Goal: Task Accomplishment & Management: Manage account settings

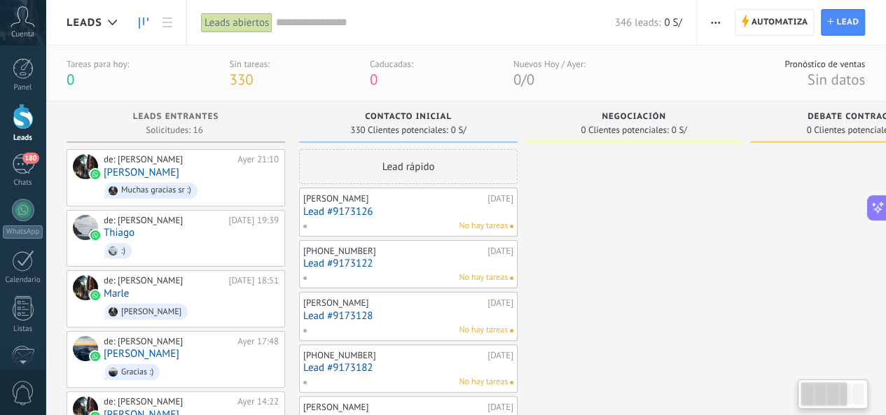
scroll to position [21, 0]
click at [20, 84] on div "Panel" at bounding box center [23, 87] width 41 height 9
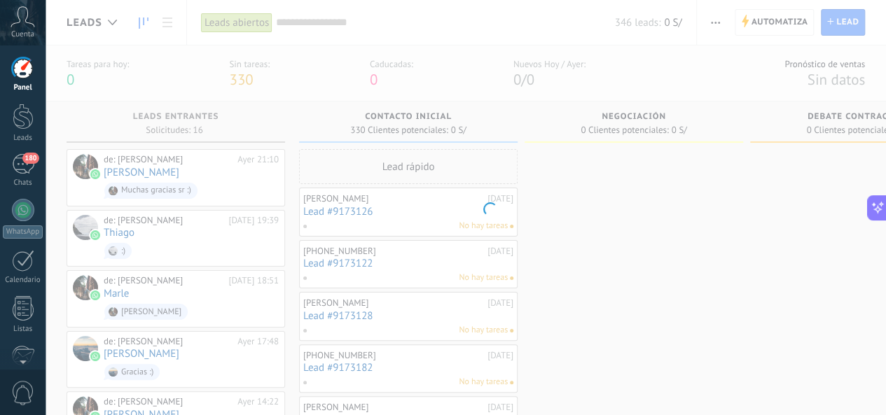
click at [22, 150] on div "Panel Leads 180 Chats WhatsApp Clientes" at bounding box center [23, 297] width 46 height 479
click at [22, 160] on span "180" at bounding box center [30, 158] width 16 height 11
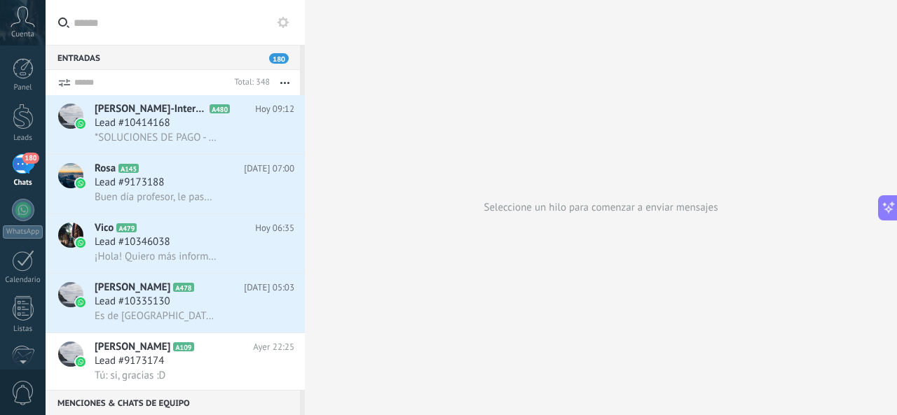
click at [23, 160] on span "180" at bounding box center [30, 158] width 16 height 11
click at [189, 190] on div "Lead #9173188" at bounding box center [195, 183] width 200 height 14
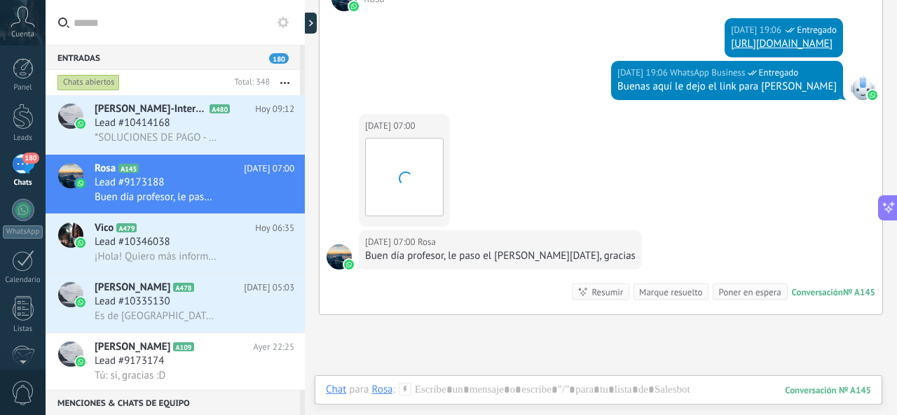
scroll to position [2005, 0]
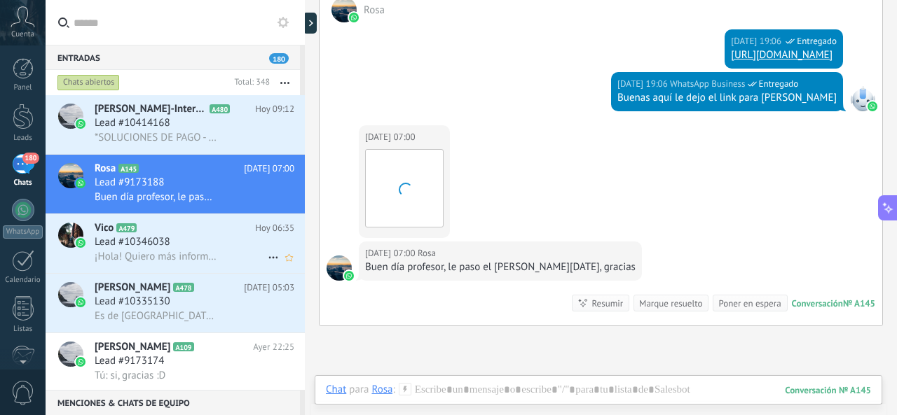
click at [171, 249] on h3 "Lead #10346038" at bounding box center [136, 242] width 83 height 14
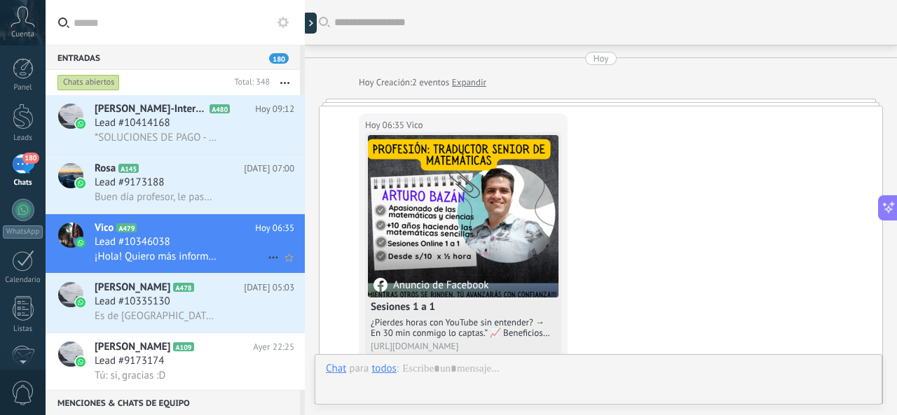
scroll to position [61, 0]
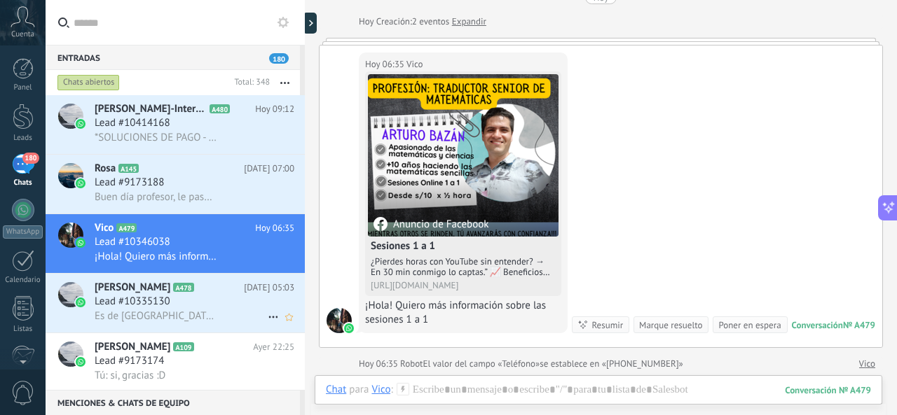
click at [189, 295] on h2 "[PERSON_NAME] A478" at bounding box center [169, 288] width 149 height 14
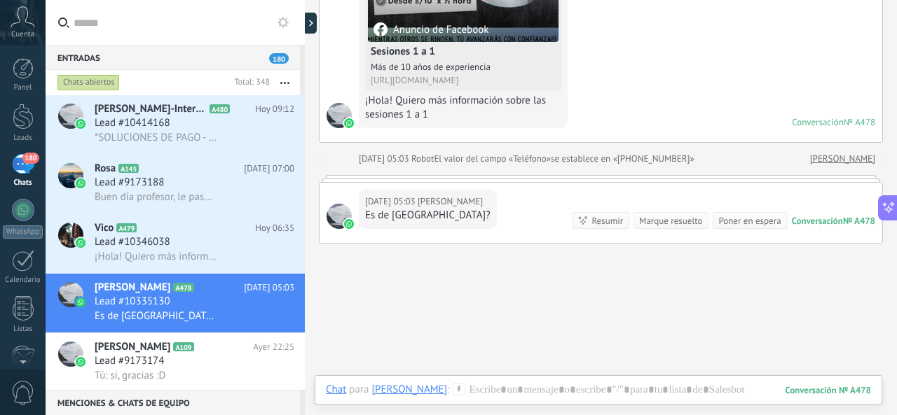
scroll to position [186, 0]
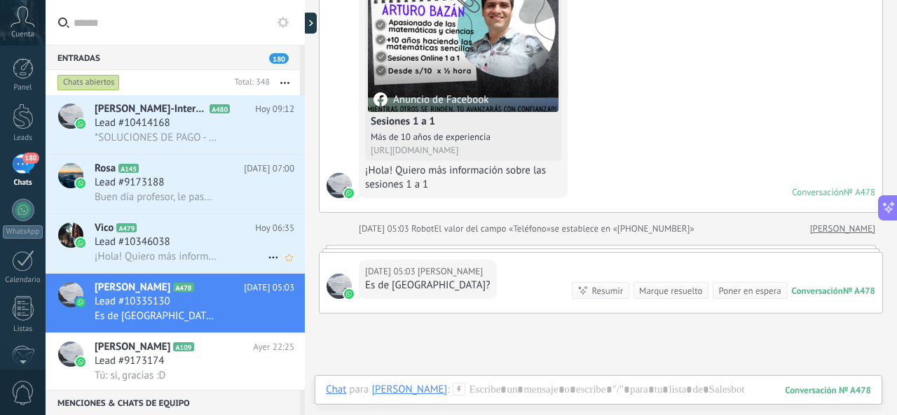
click at [156, 246] on span "Lead #10346038" at bounding box center [133, 242] width 76 height 14
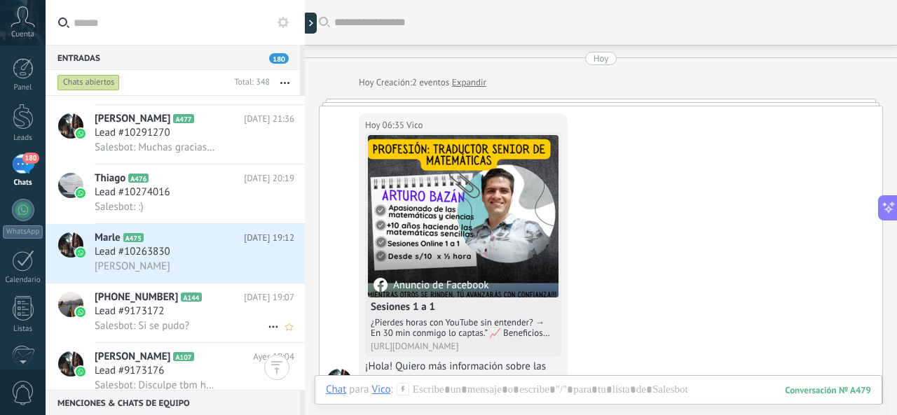
scroll to position [420, 0]
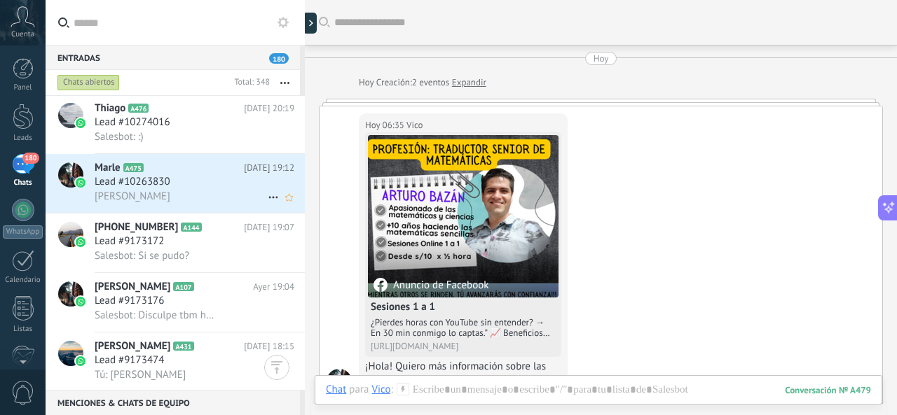
click at [188, 187] on div "Lead #10263830" at bounding box center [195, 182] width 200 height 14
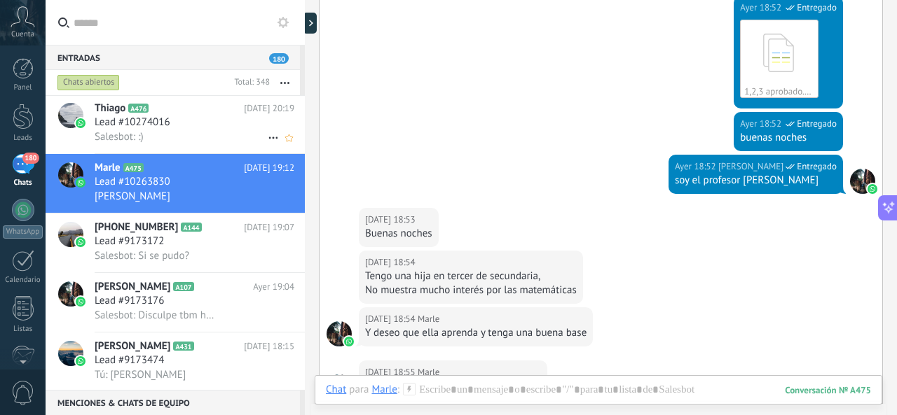
scroll to position [420, 0]
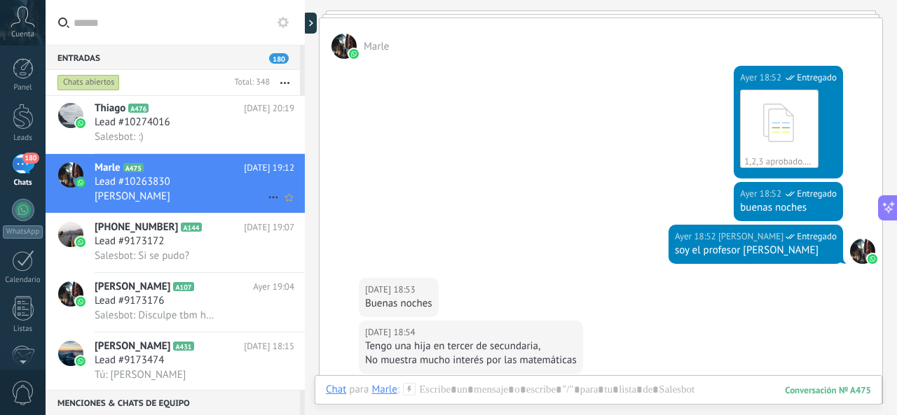
click at [118, 167] on span "Marle" at bounding box center [108, 168] width 26 height 14
click at [112, 170] on span "Marle" at bounding box center [108, 168] width 26 height 14
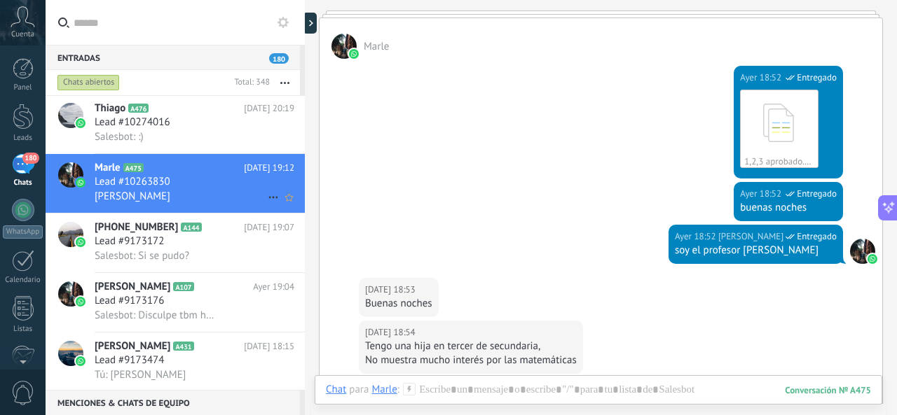
click at [122, 186] on span "Lead #10263830" at bounding box center [133, 182] width 76 height 14
click at [113, 189] on span "Lead #10263830" at bounding box center [133, 182] width 76 height 14
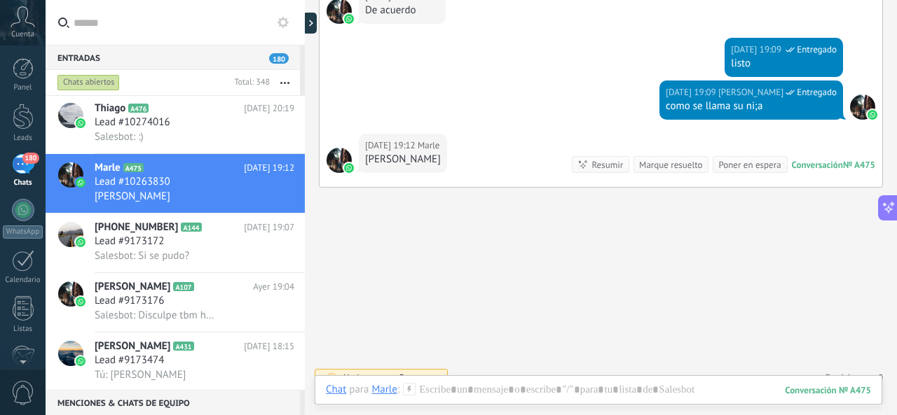
scroll to position [1305, 0]
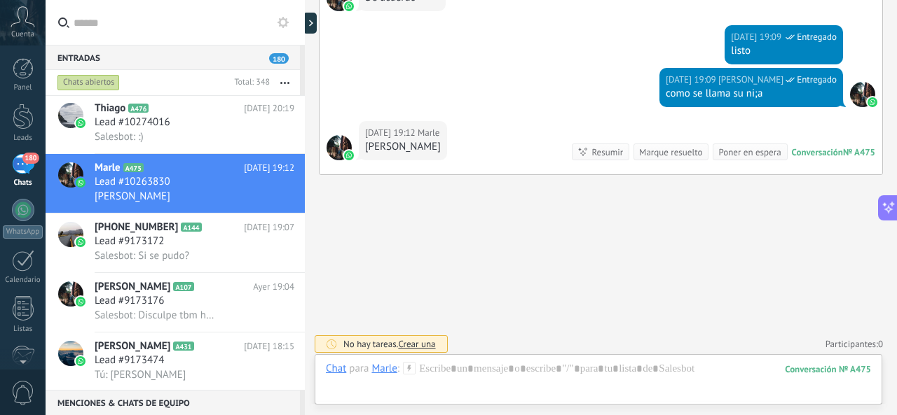
click at [345, 142] on div at bounding box center [339, 147] width 25 height 25
click at [383, 371] on div "Marle" at bounding box center [383, 368] width 25 height 13
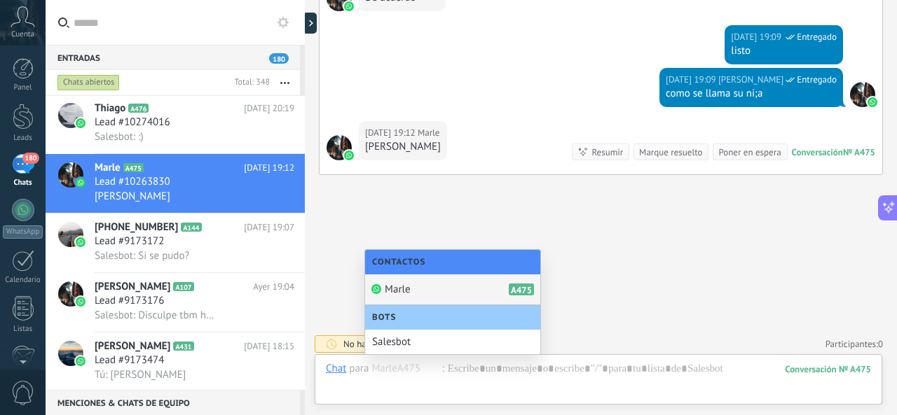
click at [392, 288] on span "Marle" at bounding box center [397, 289] width 25 height 13
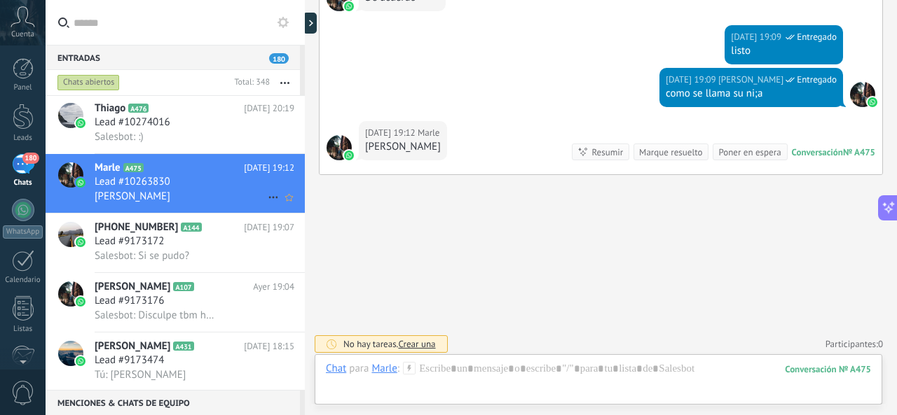
click at [131, 175] on h2 "Marle A475" at bounding box center [169, 168] width 149 height 14
click at [80, 179] on div at bounding box center [80, 183] width 13 height 13
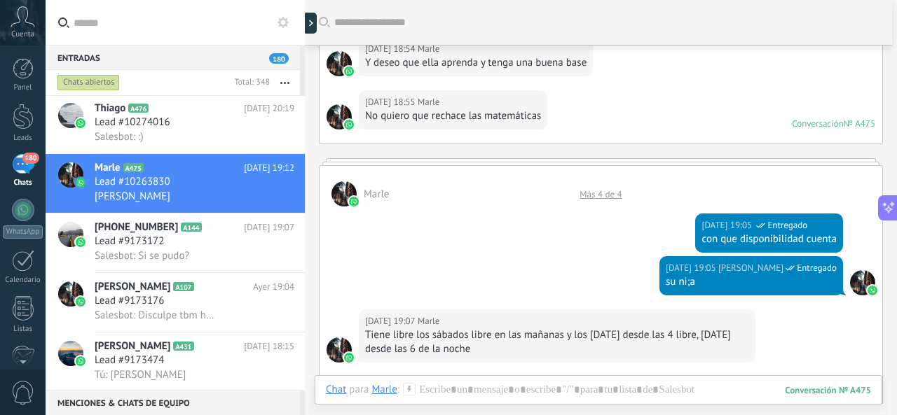
scroll to position [674, 0]
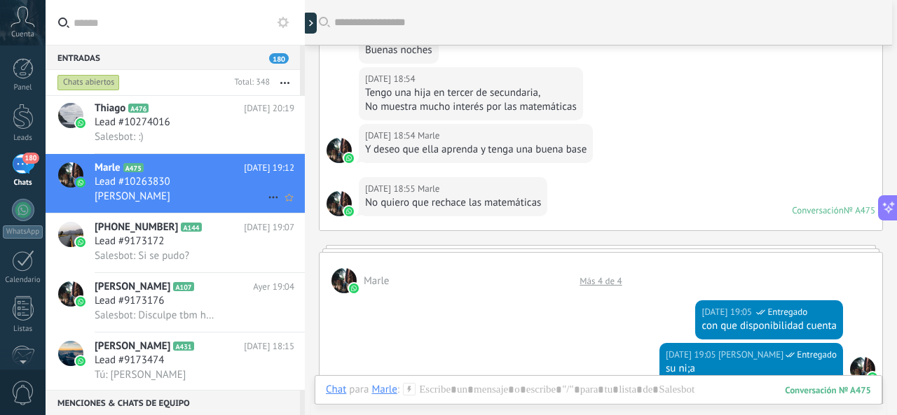
click at [154, 189] on span "Lead #10263830" at bounding box center [133, 182] width 76 height 14
click at [272, 199] on use at bounding box center [272, 198] width 9 height 2
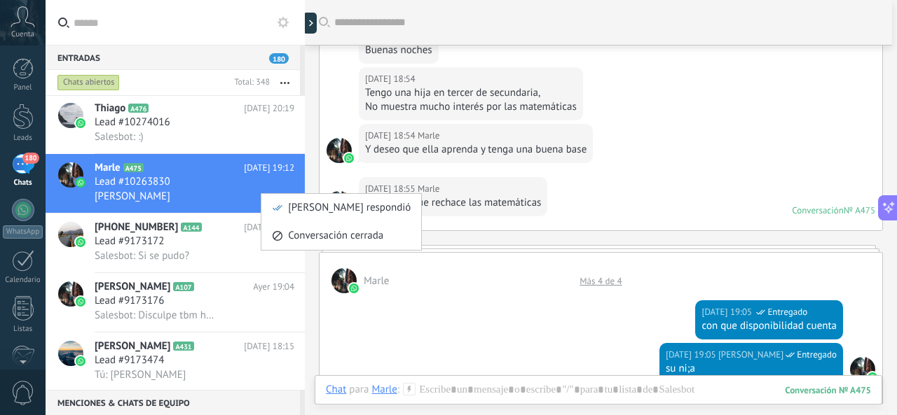
click at [245, 178] on div at bounding box center [448, 207] width 897 height 415
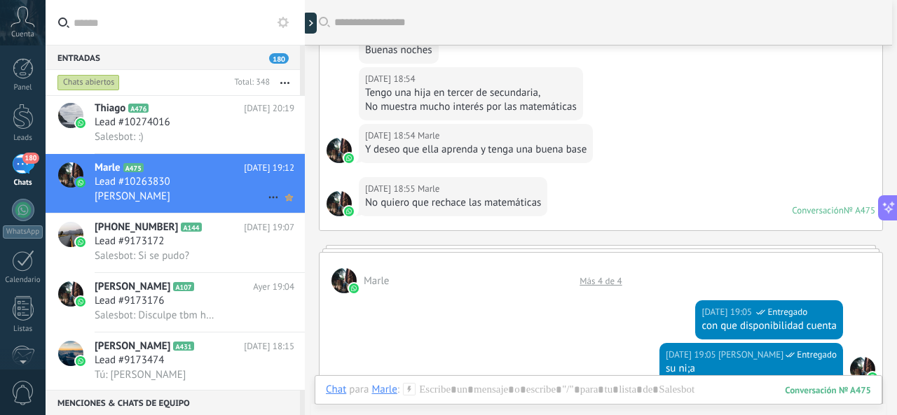
click at [286, 197] on icon at bounding box center [289, 197] width 15 height 17
click at [108, 163] on div "Marle A475 [DATE] 19:12 Lead #10263830 [PERSON_NAME]" at bounding box center [200, 183] width 210 height 59
click at [108, 166] on span "Marle" at bounding box center [108, 168] width 26 height 14
click at [80, 174] on div at bounding box center [70, 175] width 25 height 25
drag, startPoint x: 80, startPoint y: 175, endPoint x: 67, endPoint y: 179, distance: 13.8
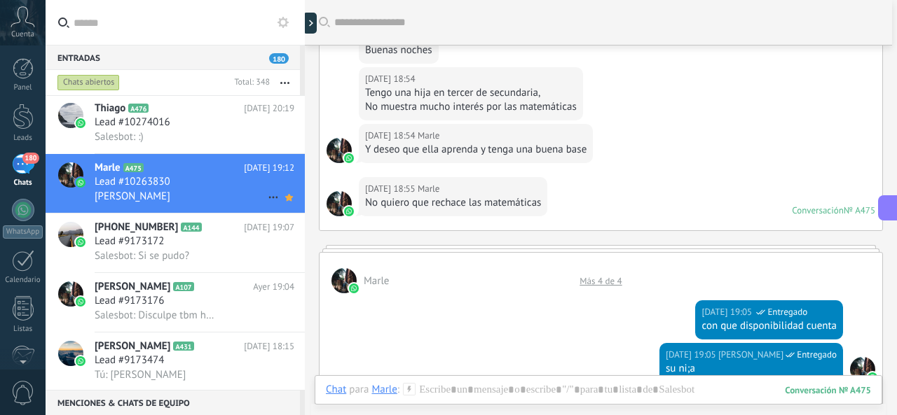
click at [67, 179] on div at bounding box center [70, 175] width 25 height 25
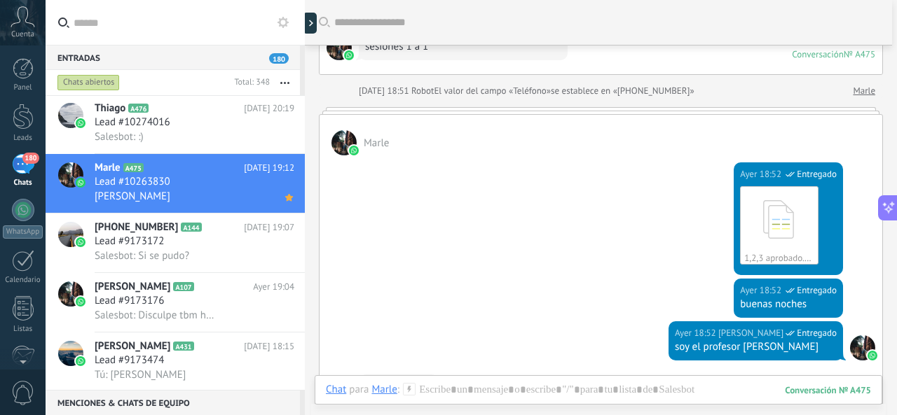
scroll to position [0, 0]
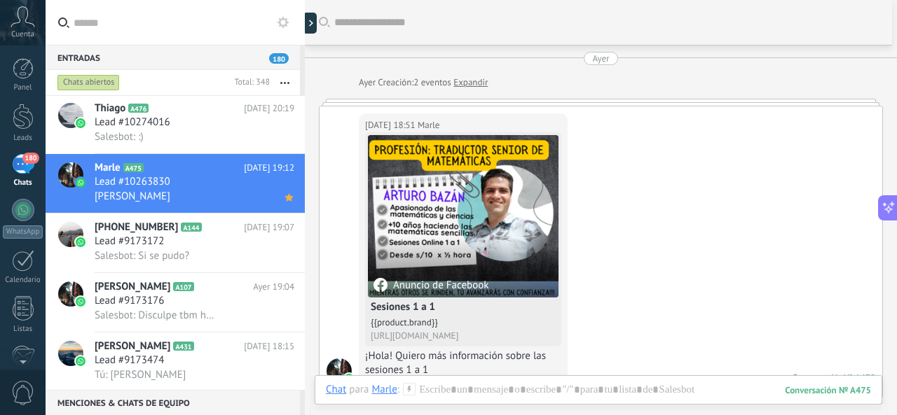
click at [604, 60] on div "Ayer" at bounding box center [600, 58] width 17 height 13
click at [462, 85] on link "Expandir" at bounding box center [470, 83] width 34 height 14
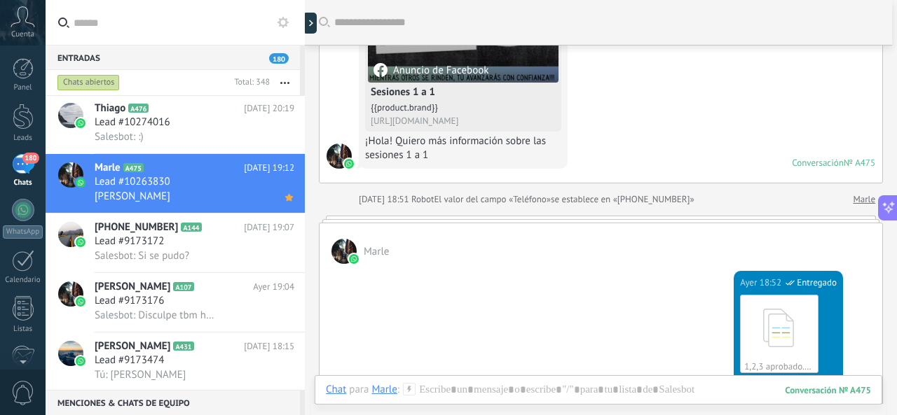
scroll to position [210, 0]
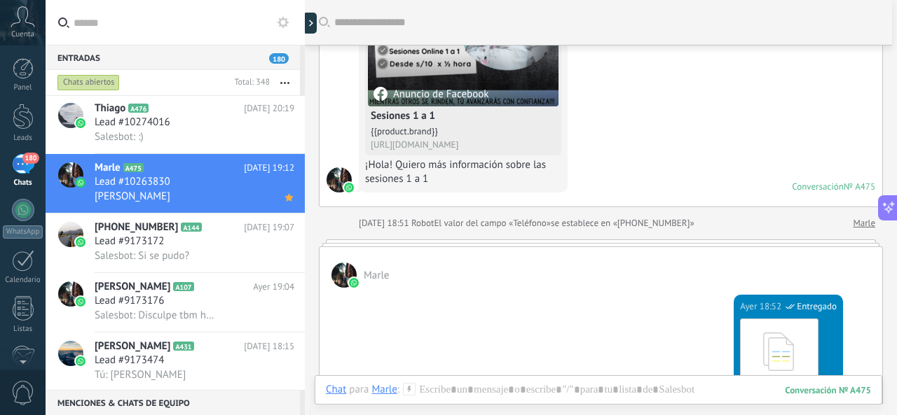
click at [340, 178] on div at bounding box center [339, 179] width 25 height 25
click at [191, 172] on h2 "Marle A475" at bounding box center [169, 168] width 149 height 14
click at [62, 174] on div at bounding box center [70, 175] width 25 height 25
click at [269, 202] on icon at bounding box center [273, 197] width 17 height 17
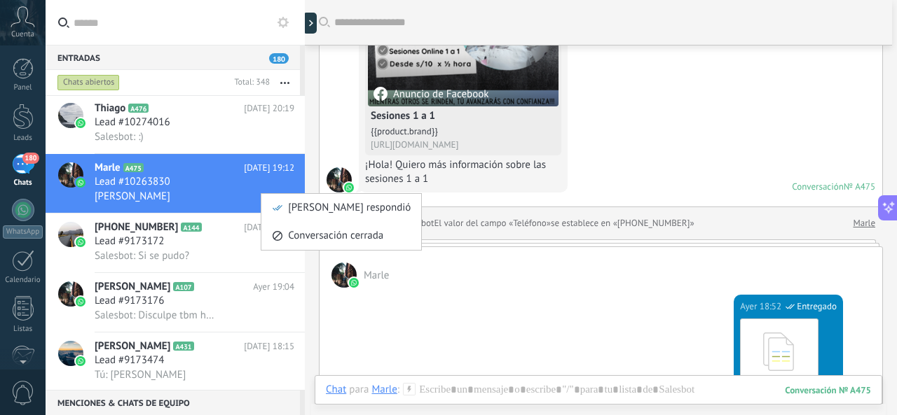
click at [235, 191] on div at bounding box center [448, 207] width 897 height 415
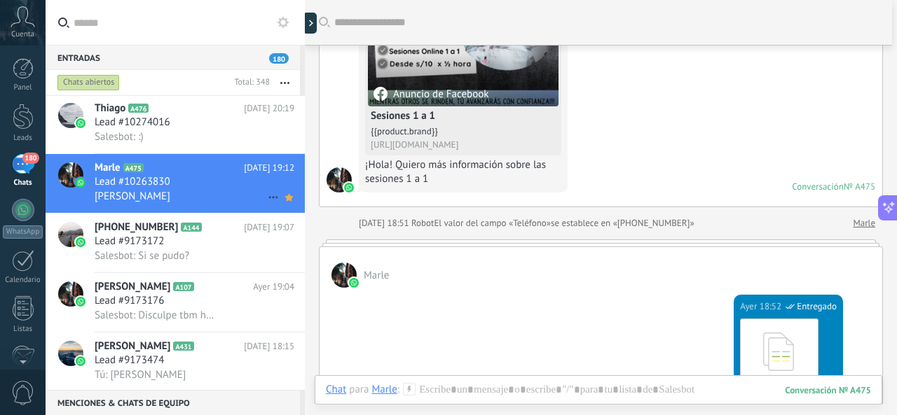
drag, startPoint x: 219, startPoint y: 187, endPoint x: 172, endPoint y: 186, distance: 47.0
click at [172, 186] on h3 "Lead #10263830" at bounding box center [136, 182] width 83 height 14
click at [170, 200] on span "[PERSON_NAME]" at bounding box center [133, 196] width 76 height 13
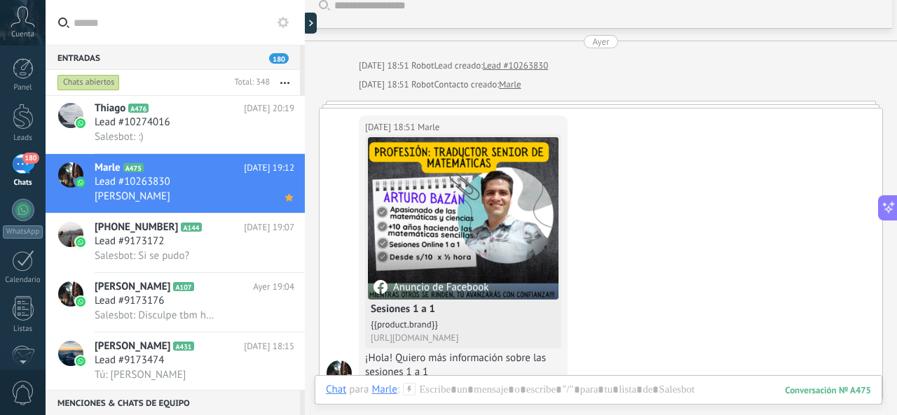
scroll to position [0, 0]
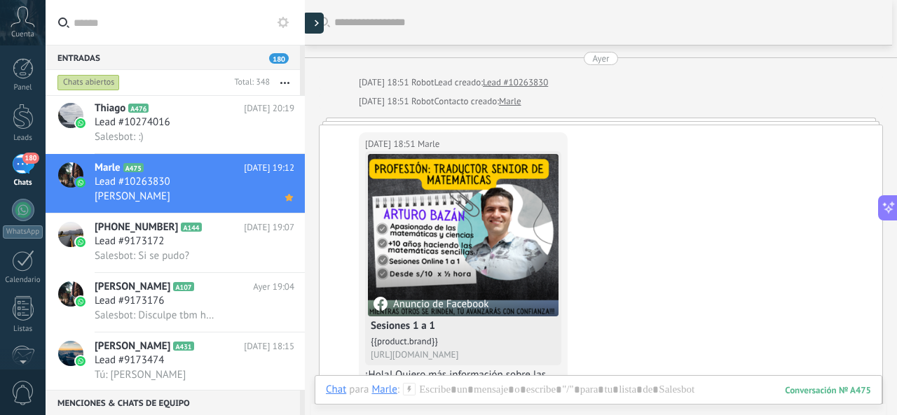
click at [317, 27] on div at bounding box center [313, 23] width 21 height 21
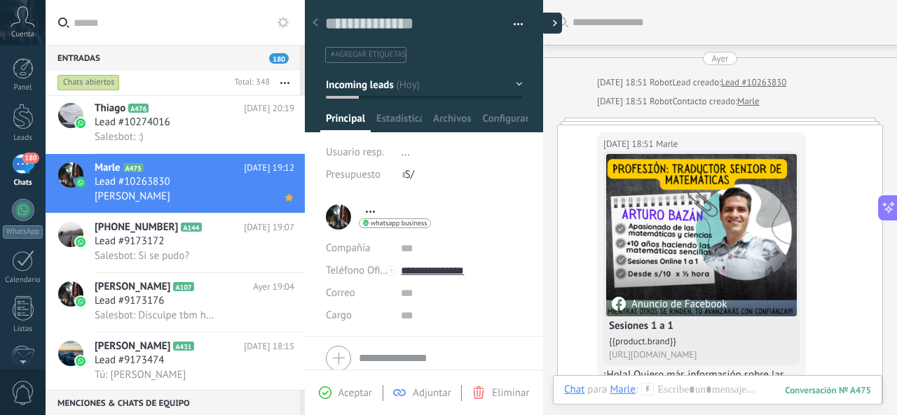
type textarea "**********"
drag, startPoint x: 484, startPoint y: 270, endPoint x: 394, endPoint y: 270, distance: 89.7
click at [394, 270] on div "**********" at bounding box center [424, 271] width 196 height 22
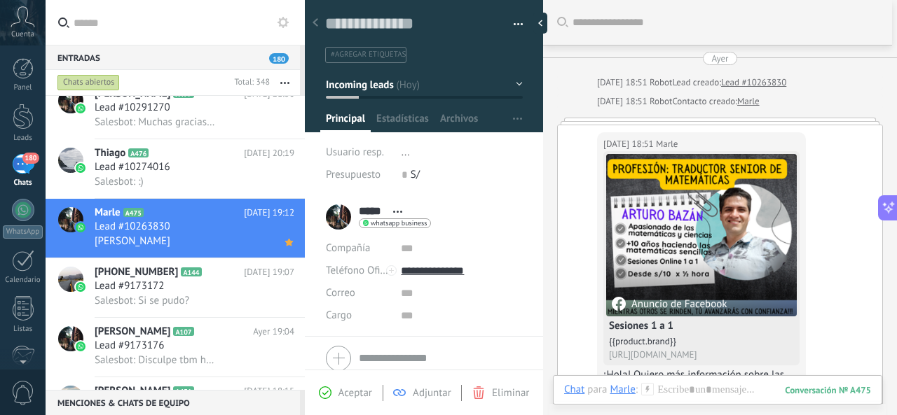
type input "**********"
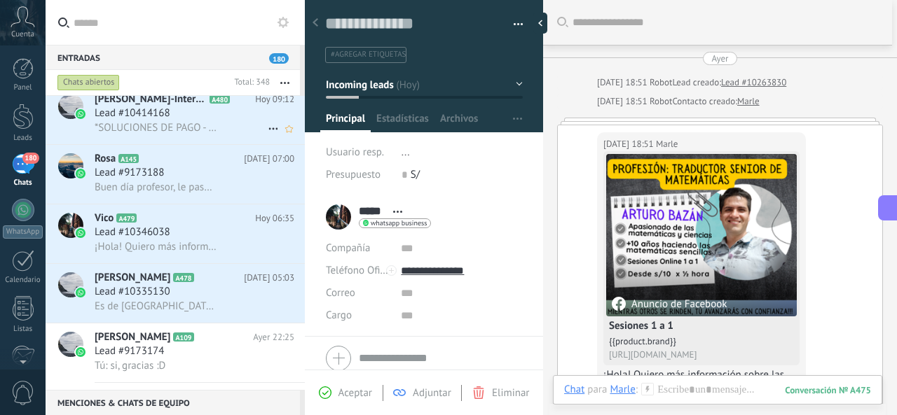
scroll to position [0, 0]
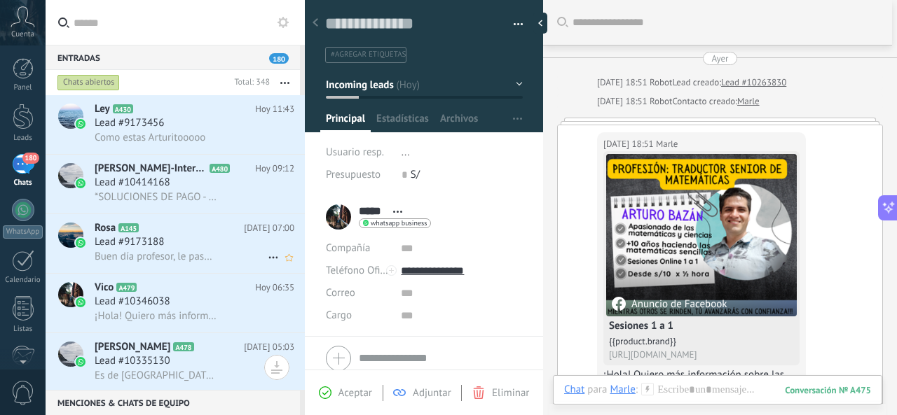
click at [197, 248] on div "Lead #9173188" at bounding box center [195, 242] width 200 height 14
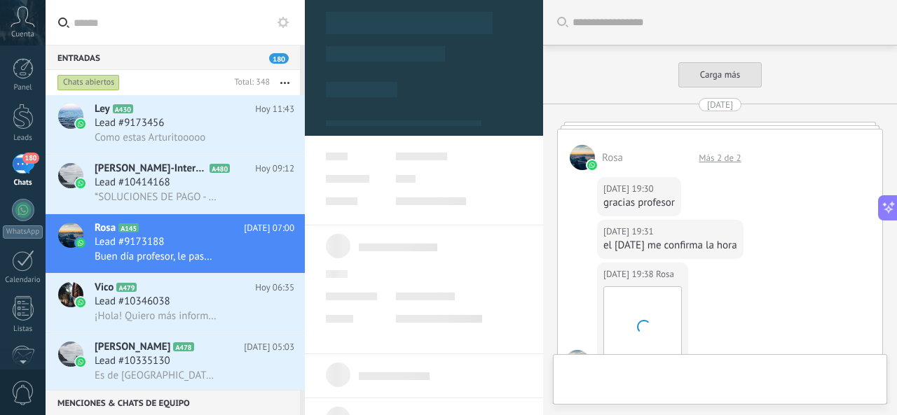
scroll to position [2210, 0]
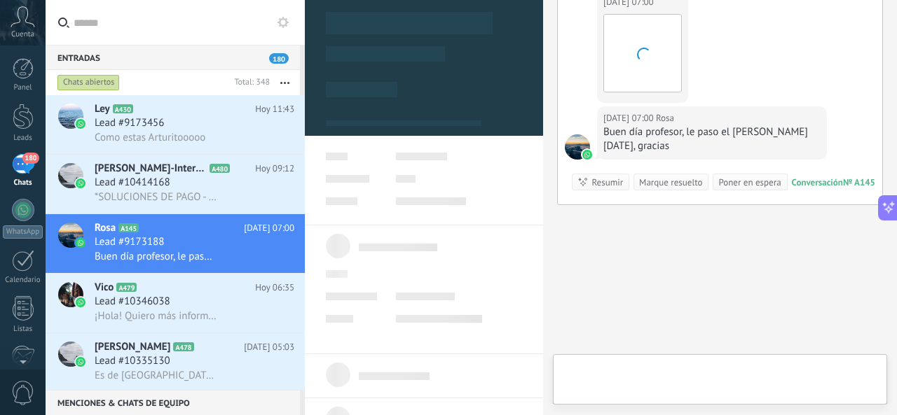
type textarea "**********"
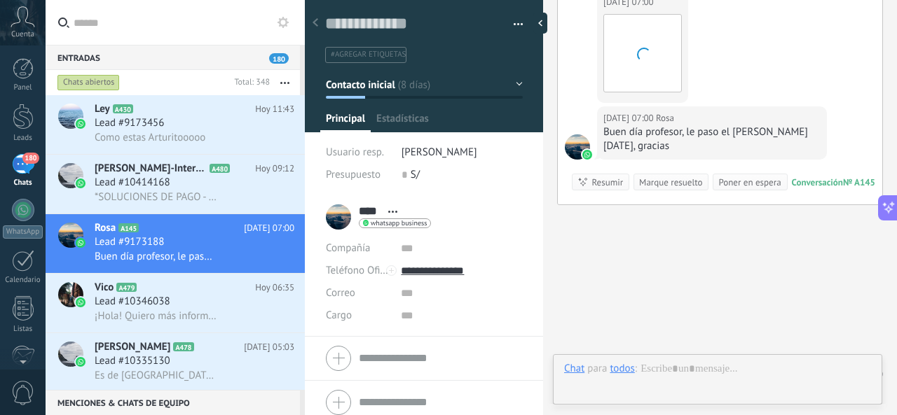
scroll to position [21, 0]
click at [651, 368] on div at bounding box center [717, 383] width 307 height 42
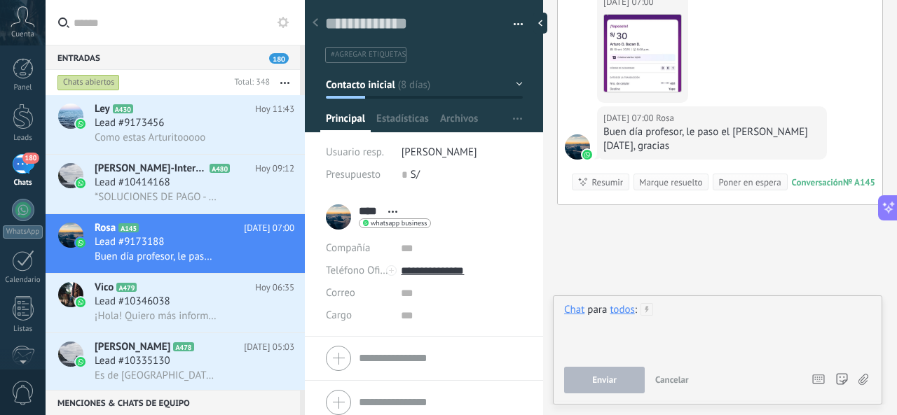
click at [705, 328] on div at bounding box center [717, 329] width 307 height 53
click at [627, 380] on button "Enviar" at bounding box center [604, 380] width 81 height 27
click at [189, 306] on div "Lead #10346038" at bounding box center [195, 302] width 200 height 14
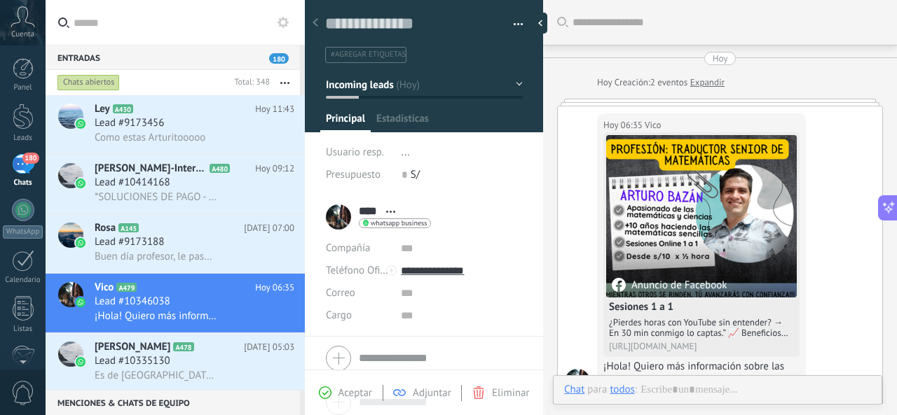
scroll to position [61, 0]
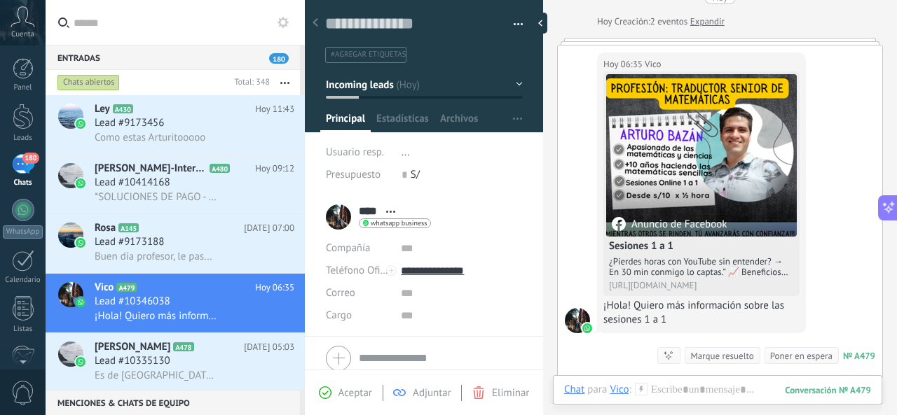
type textarea "**********"
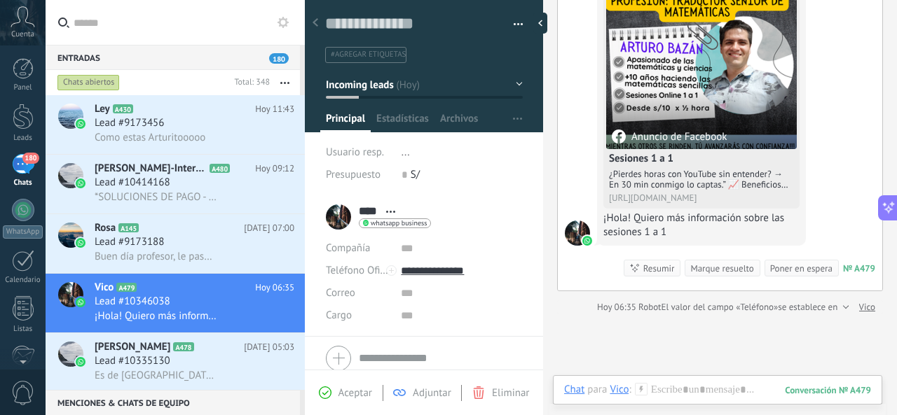
scroll to position [131, 0]
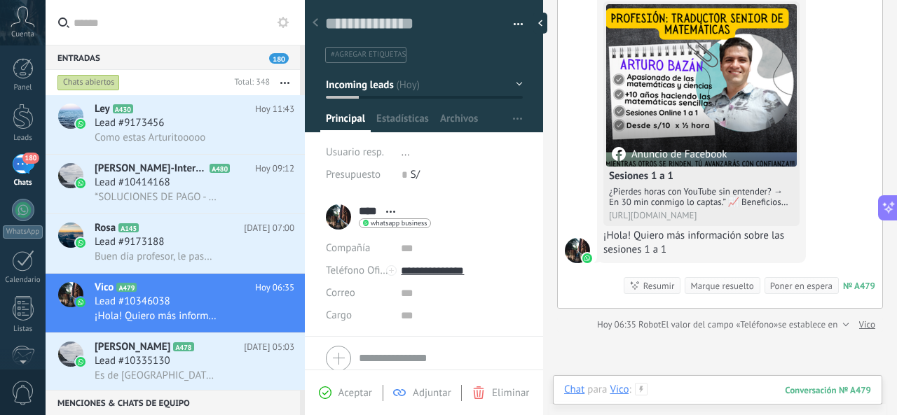
click at [678, 386] on div at bounding box center [717, 404] width 307 height 42
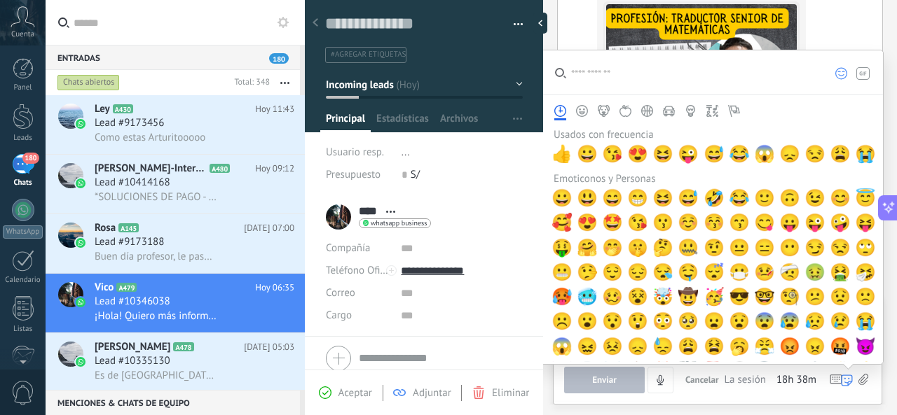
click at [862, 383] on use at bounding box center [863, 379] width 10 height 11
click at [0, 0] on input "file" at bounding box center [0, 0] width 0 height 0
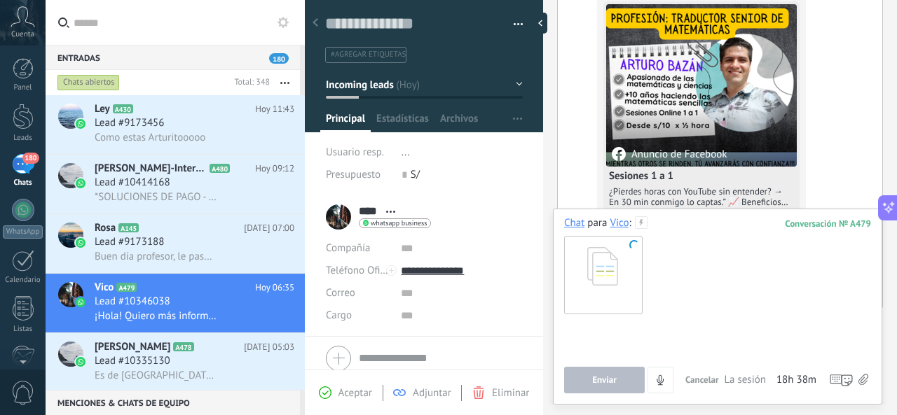
click at [694, 337] on div at bounding box center [717, 345] width 307 height 53
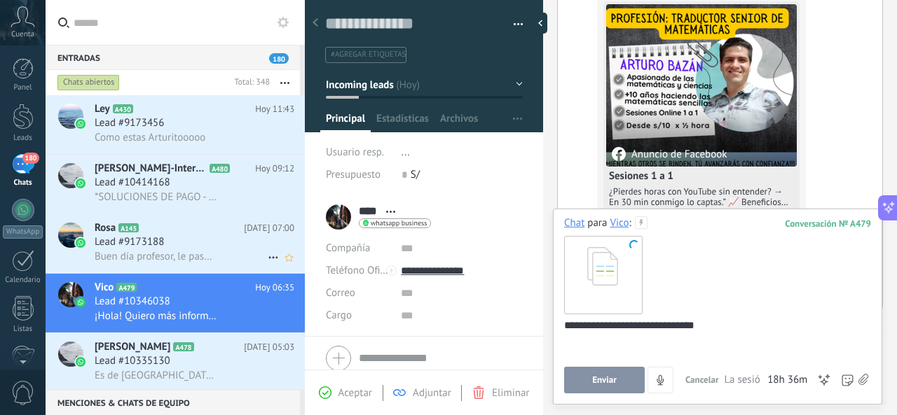
click at [164, 242] on span "Lead #9173188" at bounding box center [129, 242] width 69 height 14
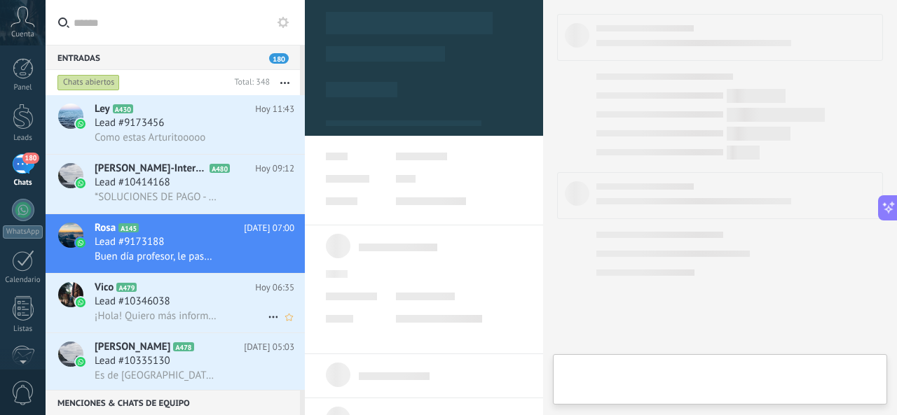
click at [177, 292] on h2 "Vico A479" at bounding box center [175, 288] width 160 height 14
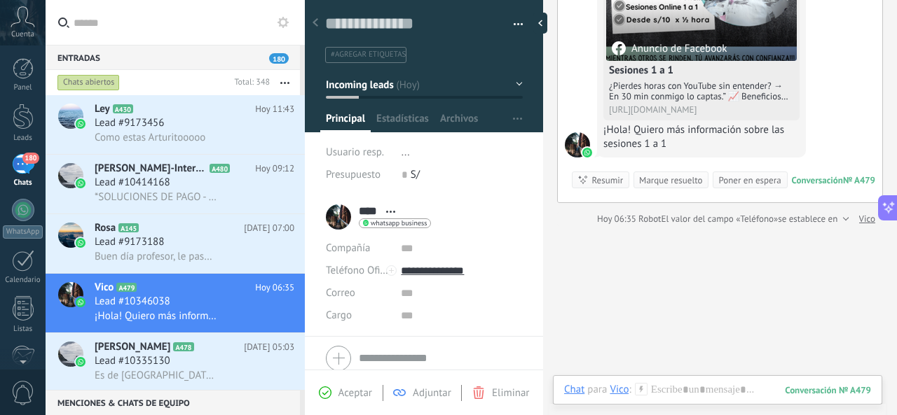
scroll to position [221, 0]
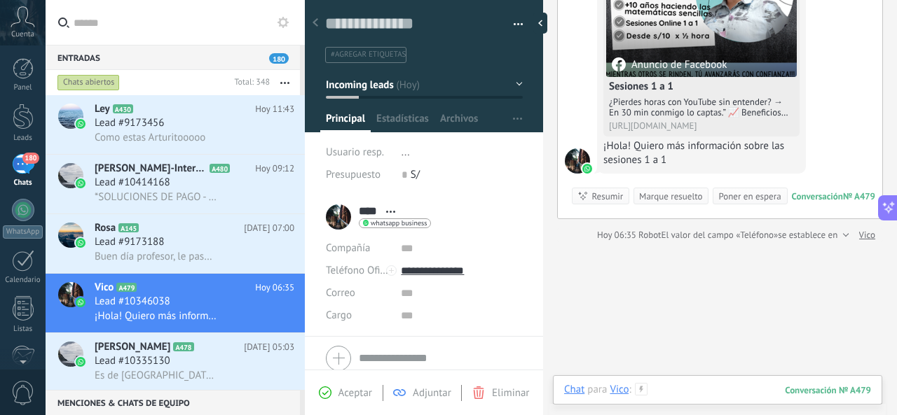
click at [708, 399] on div at bounding box center [717, 404] width 307 height 42
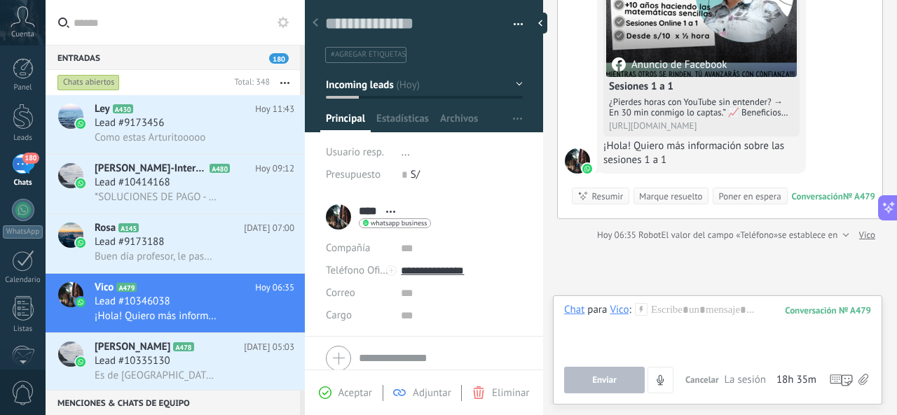
click at [862, 380] on icon at bounding box center [863, 380] width 10 height 12
click at [0, 0] on input "file" at bounding box center [0, 0] width 0 height 0
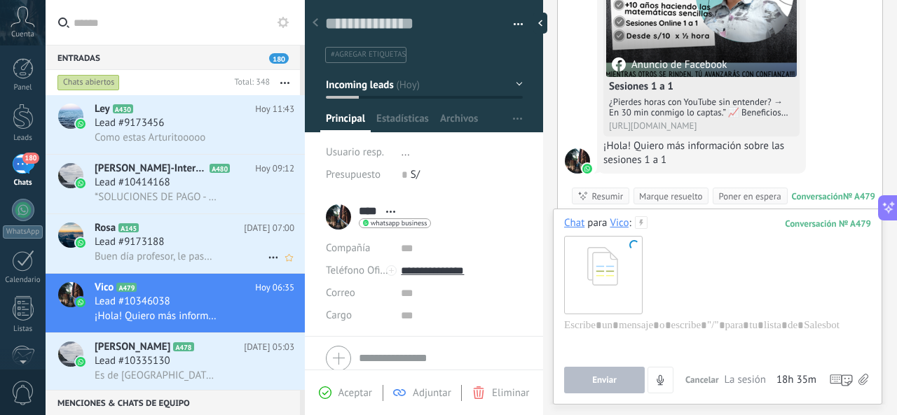
click at [205, 252] on div "Buen día profesor, le paso el [PERSON_NAME][DATE], gracias" at bounding box center [195, 256] width 200 height 15
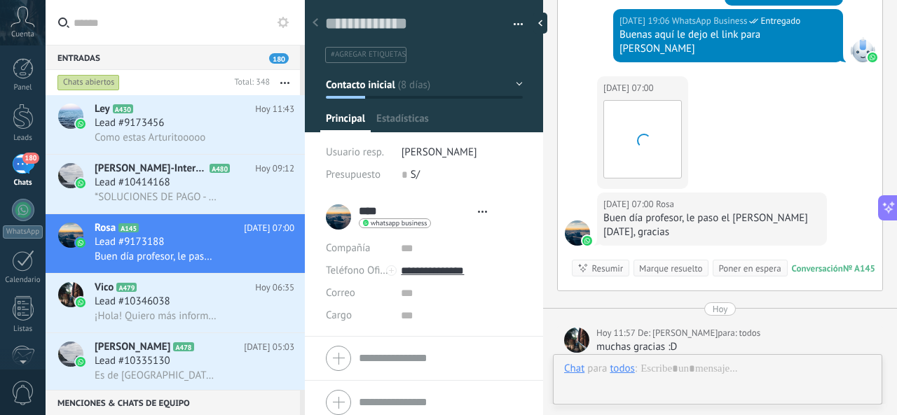
scroll to position [21, 0]
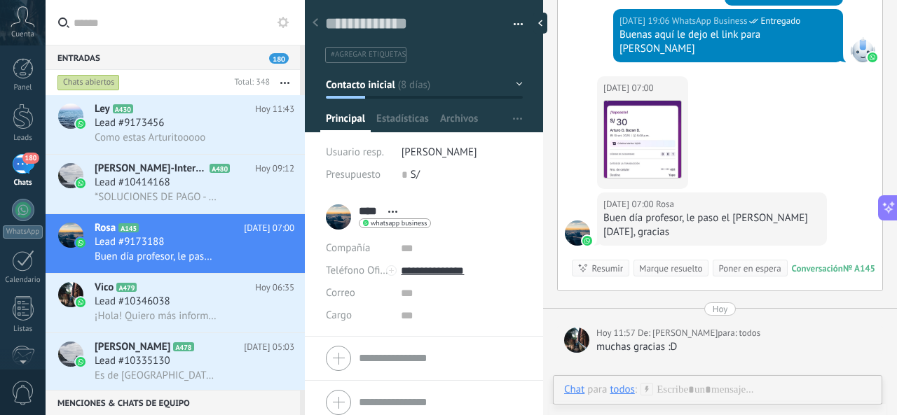
click at [680, 341] on div "muchas gracias :D" at bounding box center [736, 348] width 280 height 14
drag, startPoint x: 85, startPoint y: 298, endPoint x: 119, endPoint y: 269, distance: 45.2
click at [85, 299] on div at bounding box center [70, 303] width 49 height 59
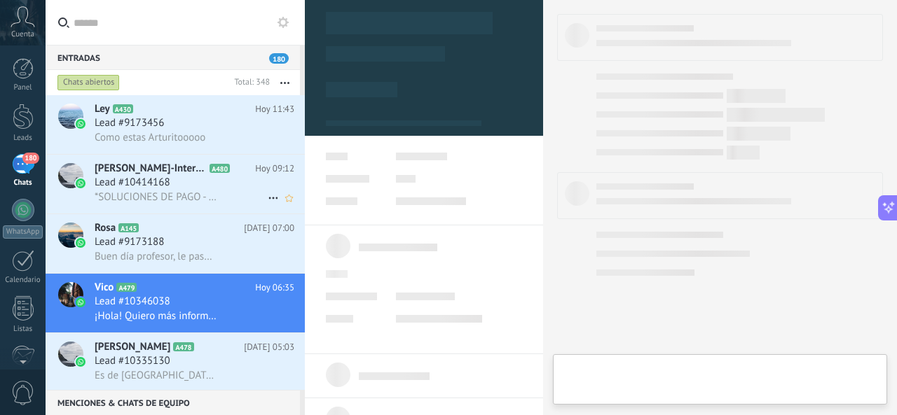
click at [144, 188] on span "Lead #10414168" at bounding box center [133, 183] width 76 height 14
click at [137, 131] on div "Como estas Arturitooooo" at bounding box center [195, 137] width 200 height 15
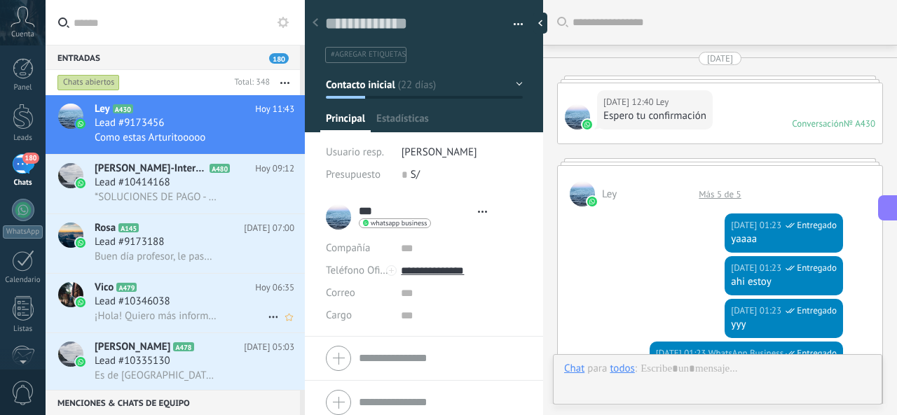
click at [168, 309] on span "Lead #10346038" at bounding box center [133, 302] width 76 height 14
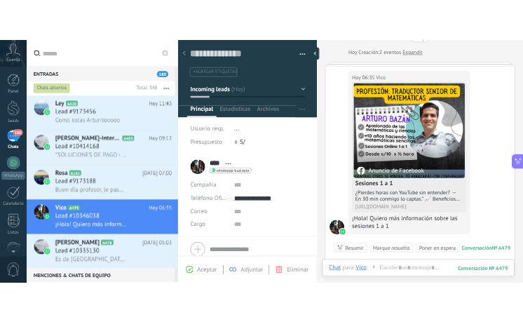
scroll to position [291, 0]
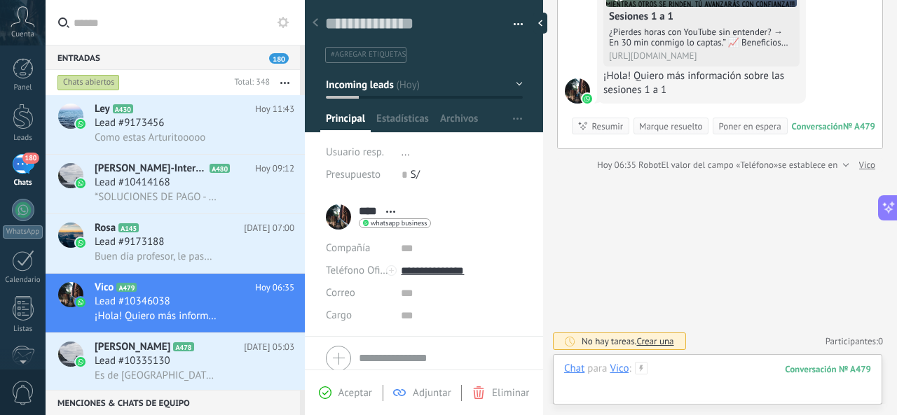
click at [699, 385] on div at bounding box center [717, 383] width 307 height 42
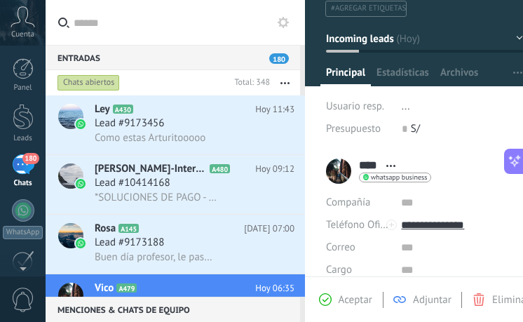
scroll to position [0, 0]
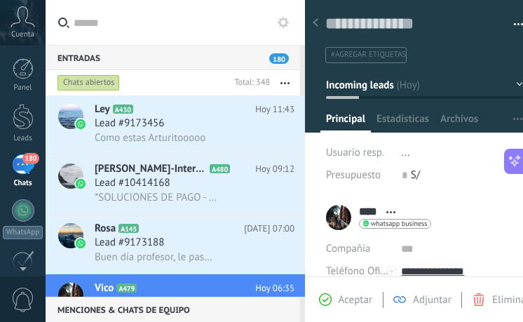
click at [315, 18] on div at bounding box center [315, 23] width 20 height 27
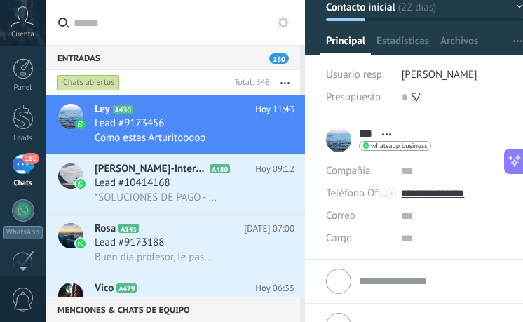
scroll to position [102, 0]
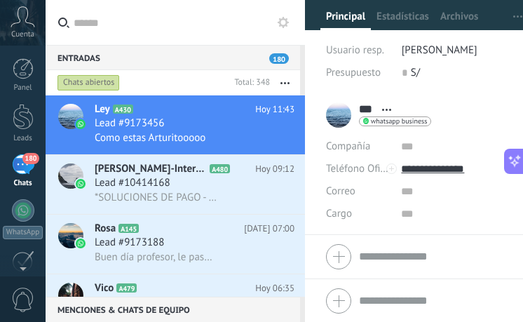
click at [167, 278] on div "Vico A479 [DATE] 06:35 Lead #10346038 ¡Hola! Quiero más información sobre las s…" at bounding box center [200, 303] width 210 height 59
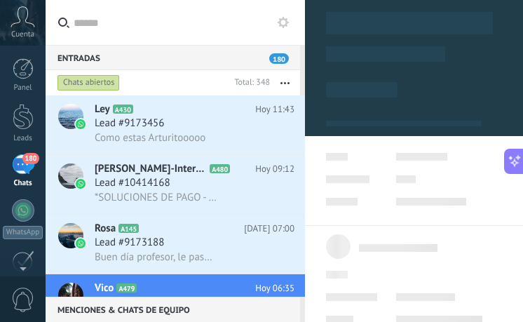
scroll to position [115, 0]
type textarea "**********"
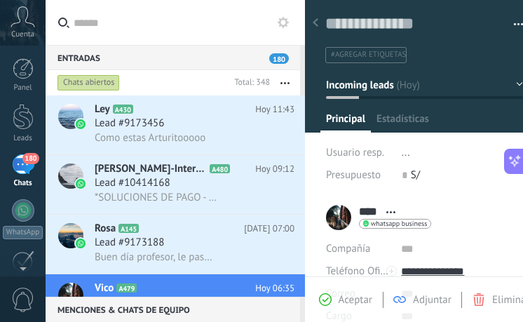
scroll to position [21, 0]
